Goal: Check status: Check status

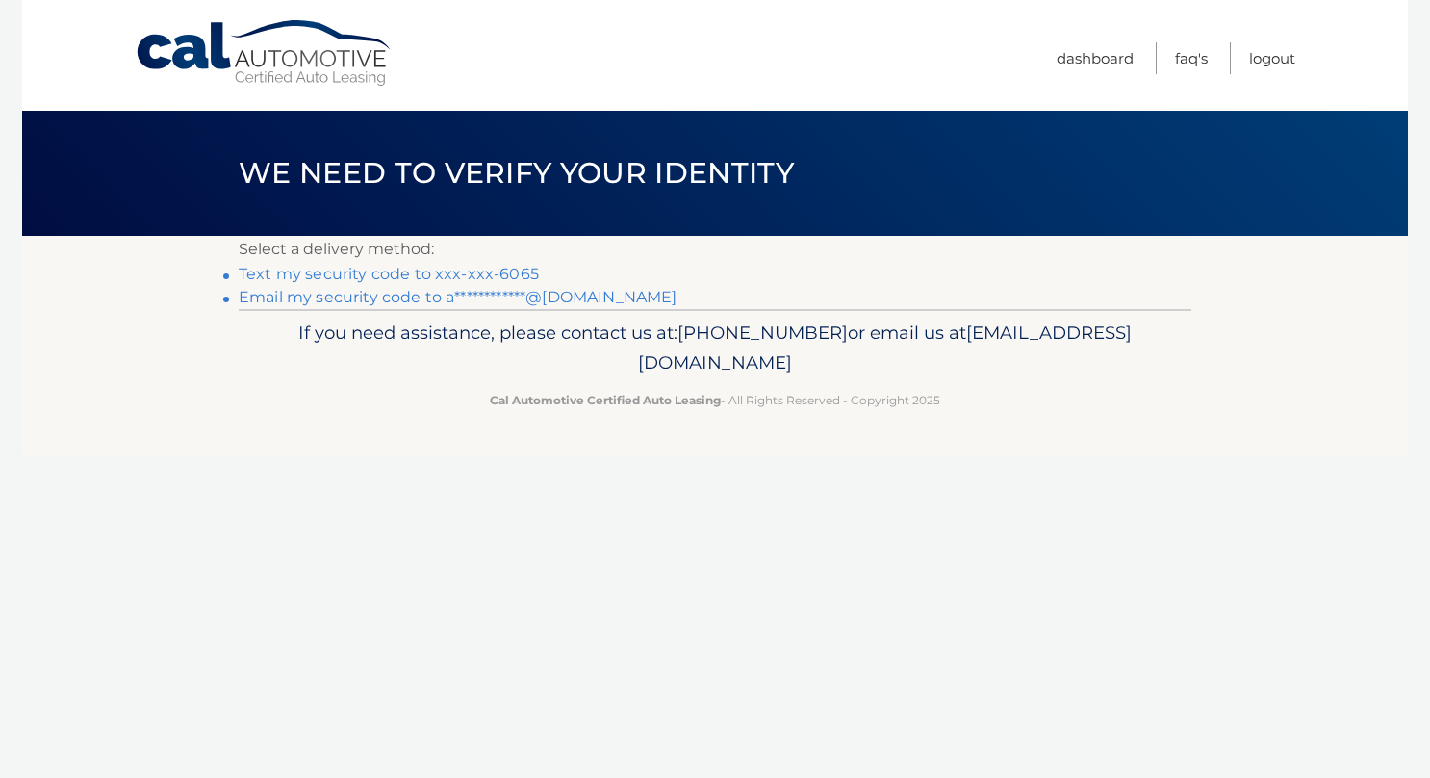
click at [511, 268] on link "Text my security code to xxx-xxx-6065" at bounding box center [389, 274] width 300 height 18
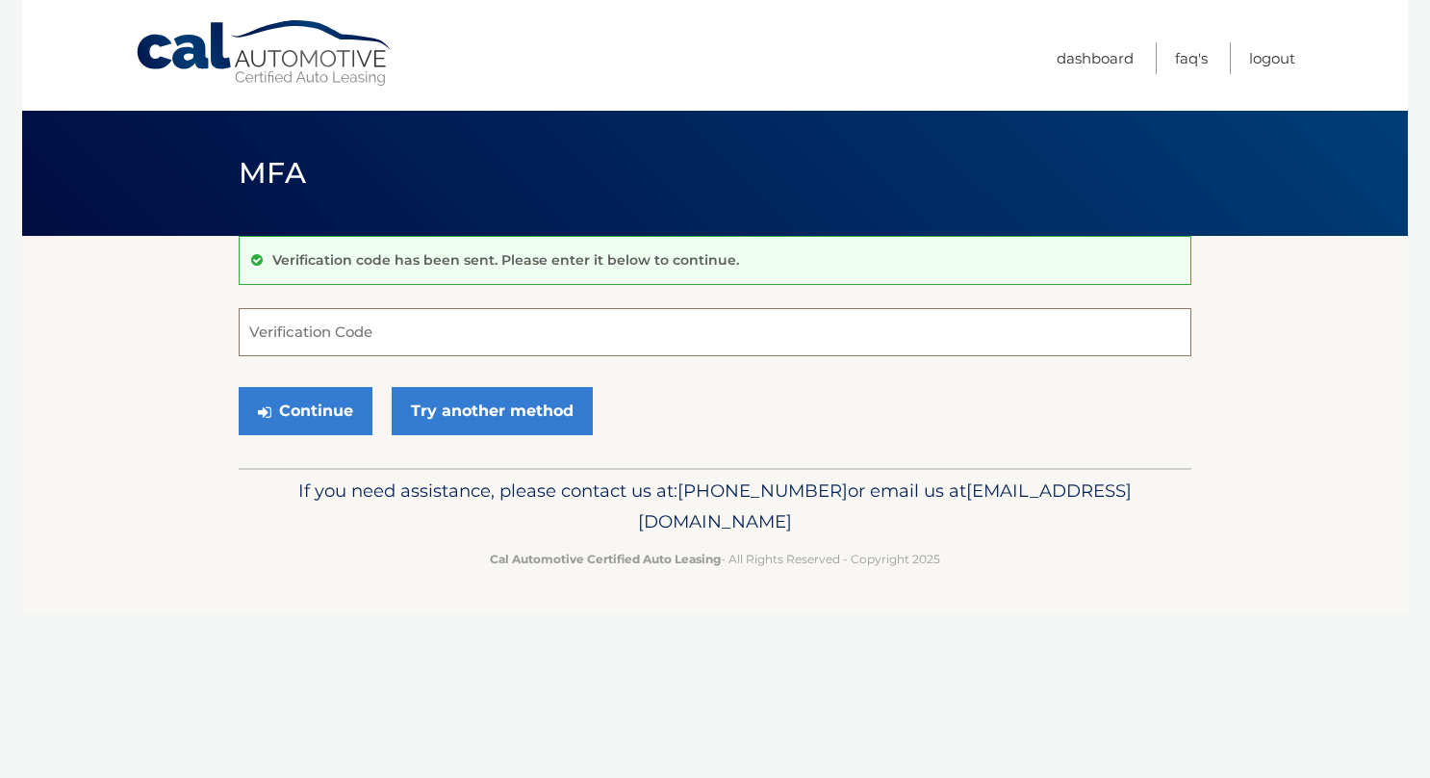
click at [429, 327] on input "Verification Code" at bounding box center [715, 332] width 953 height 48
type input "925315"
click at [337, 414] on button "Continue" at bounding box center [306, 411] width 134 height 48
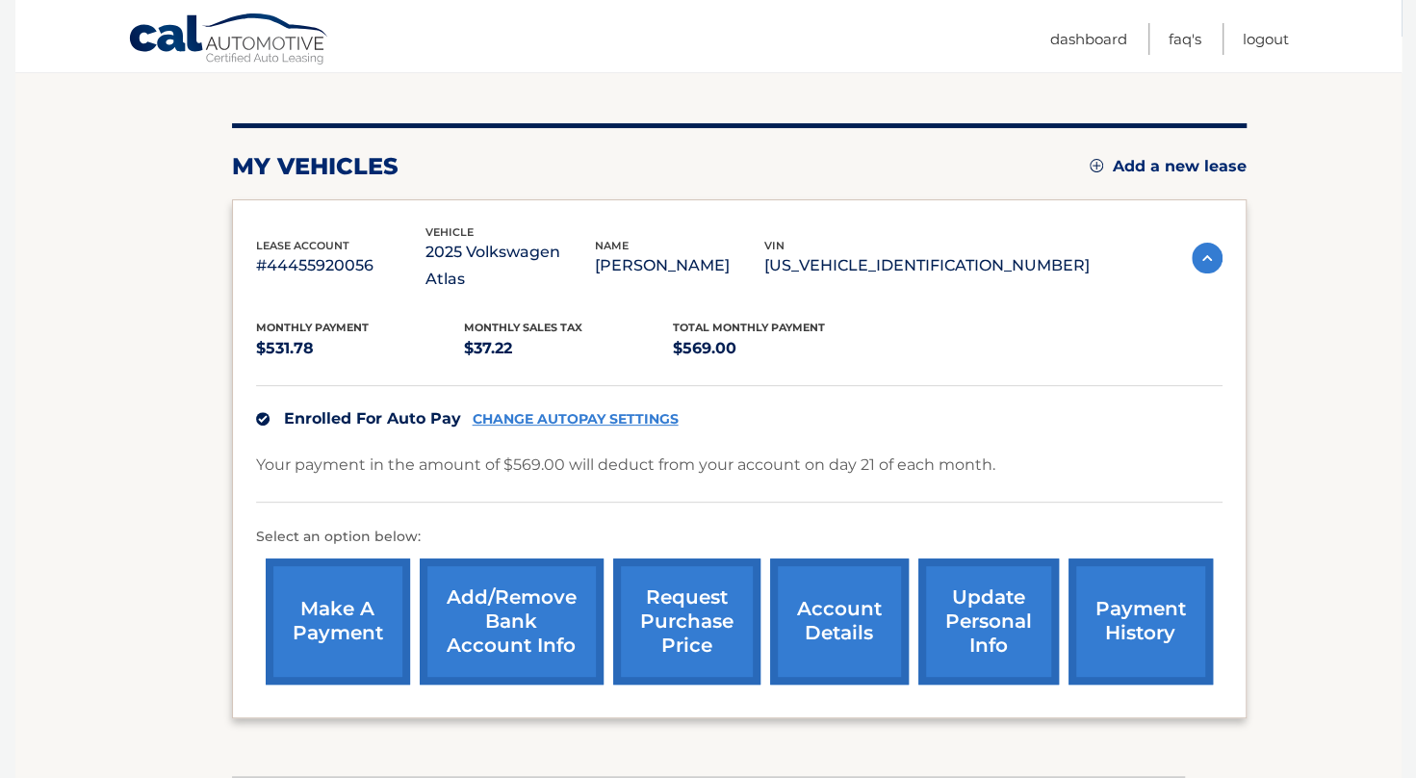
scroll to position [201, 0]
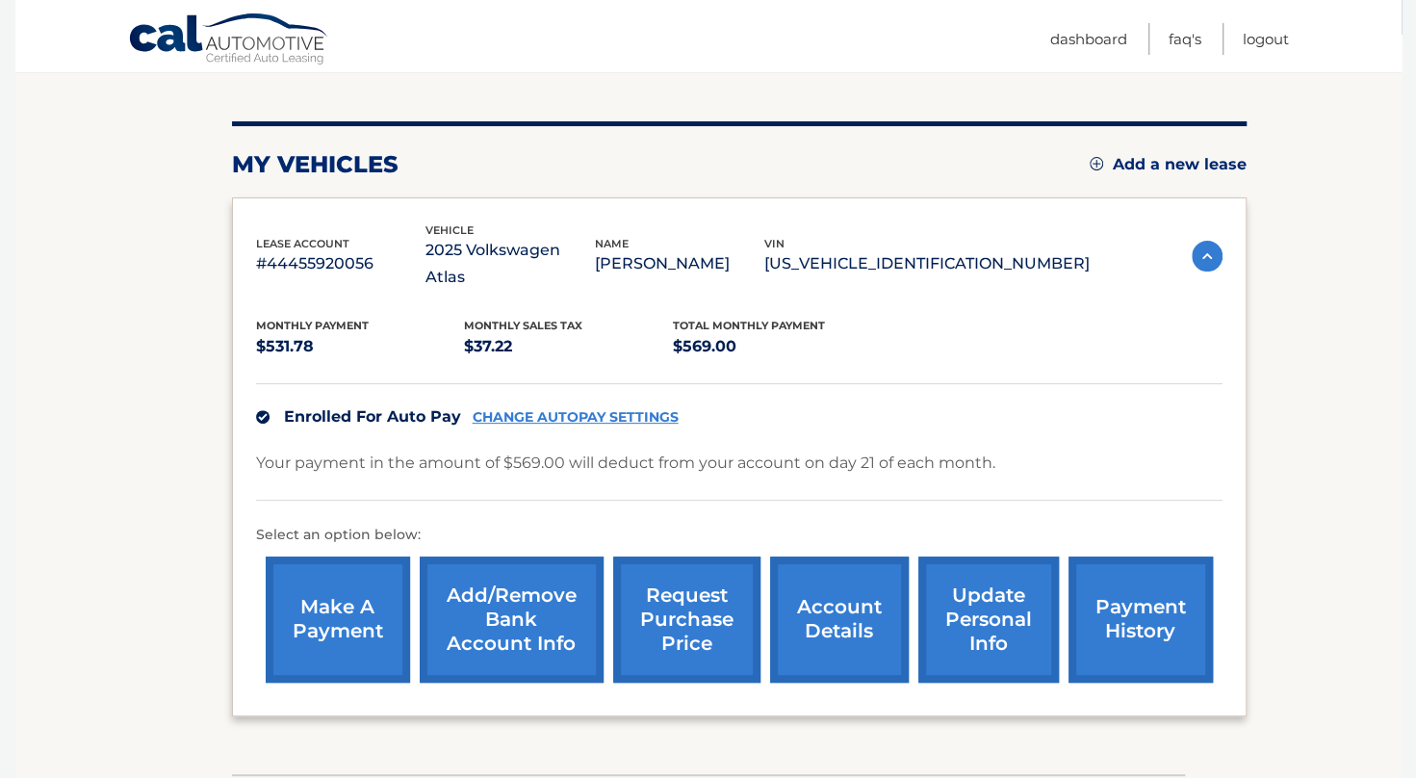
click at [1145, 584] on link "payment history" at bounding box center [1140, 619] width 144 height 126
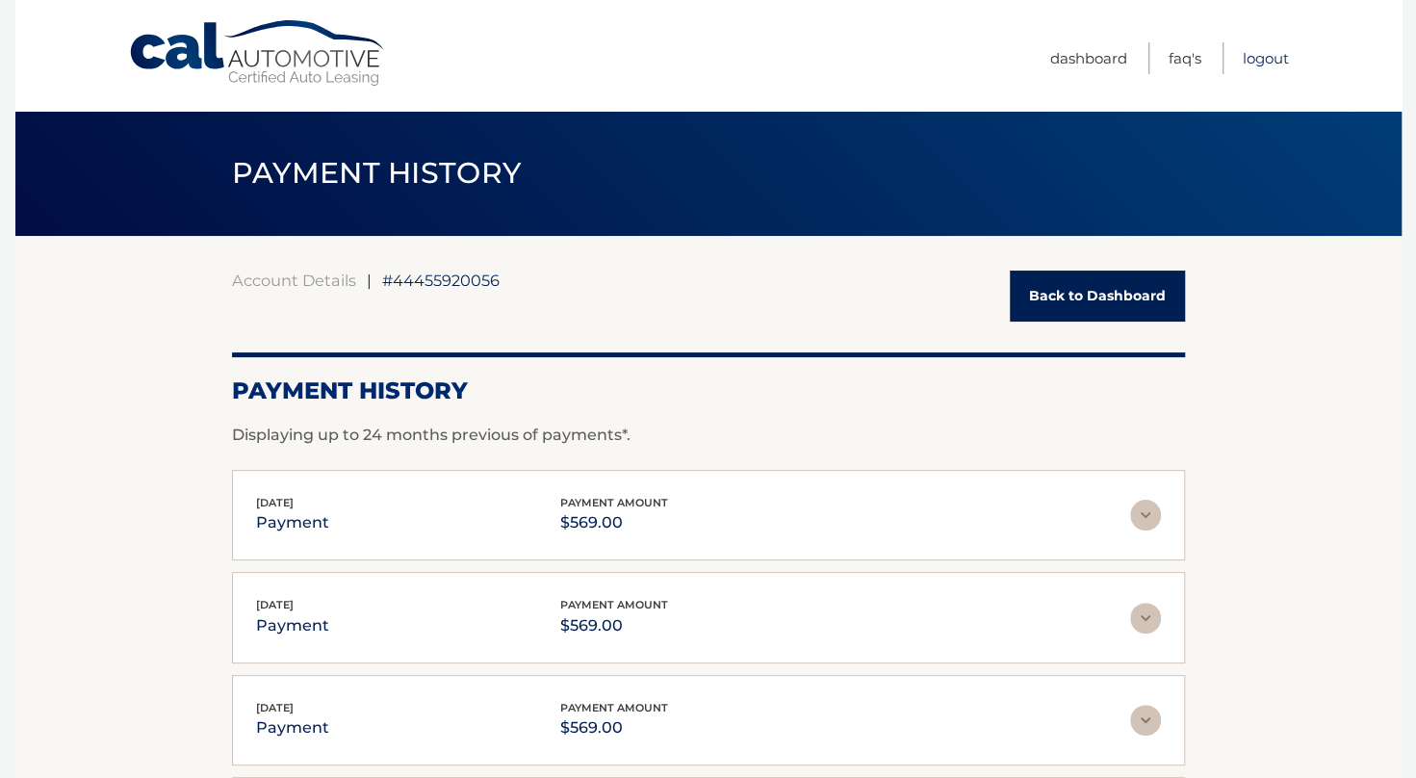
click at [1277, 56] on link "Logout" at bounding box center [1265, 58] width 46 height 32
